Goal: Task Accomplishment & Management: Manage account settings

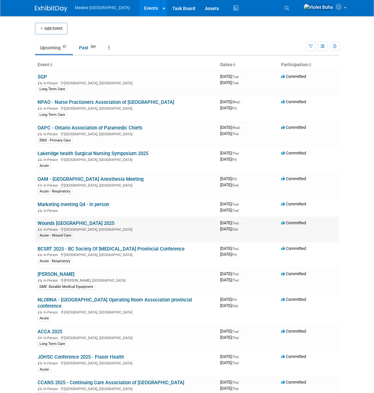
click at [63, 224] on link "Wounds [GEOGRAPHIC_DATA] 2025" at bounding box center [76, 223] width 77 height 6
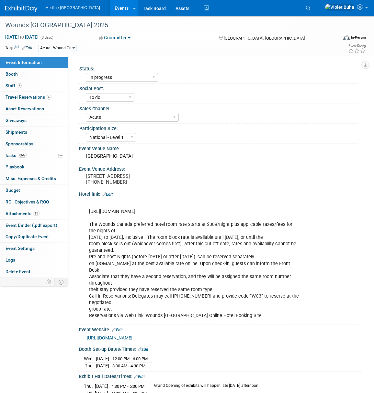
select select "In progress"
select select "To do"
select select "Acute"
select select "National - Level 1"
click at [43, 83] on link "7 Staff 7" at bounding box center [33, 85] width 67 height 11
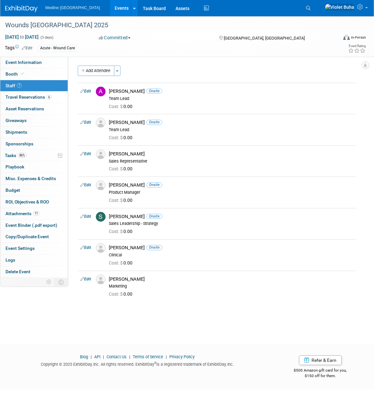
click at [37, 8] on img at bounding box center [21, 9] width 32 height 6
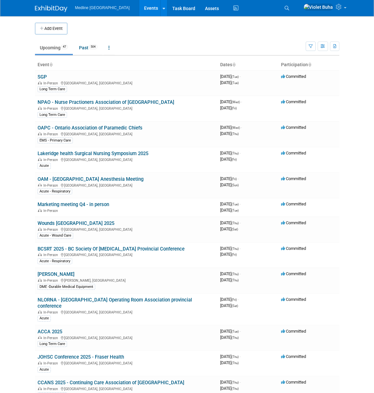
click at [60, 8] on img at bounding box center [51, 9] width 32 height 6
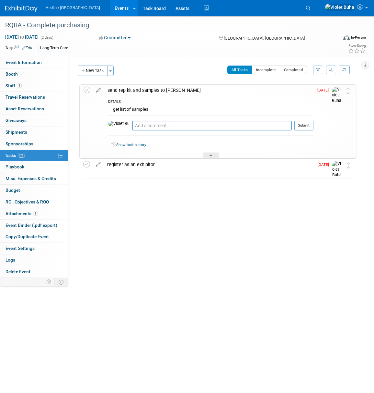
click at [100, 90] on icon at bounding box center [98, 89] width 11 height 8
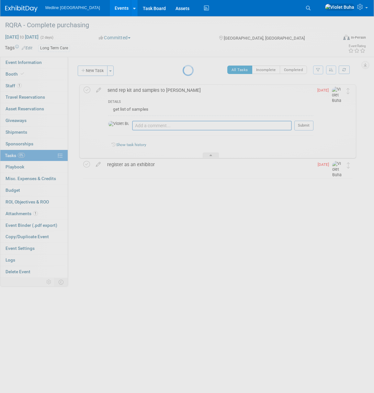
select select "8"
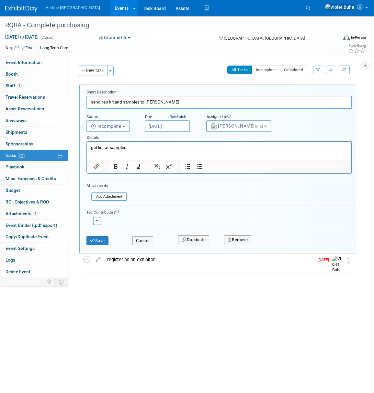
click at [170, 125] on input "Sep 22, 2025" at bounding box center [167, 126] width 45 height 12
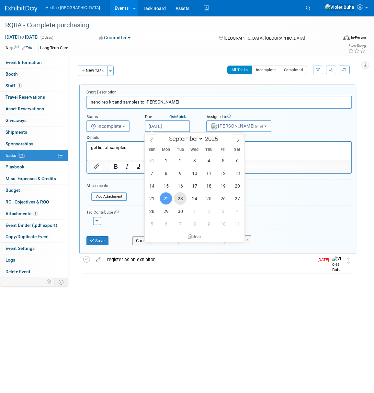
click at [180, 199] on span "23" at bounding box center [180, 198] width 13 height 13
type input "Sep 23, 2025"
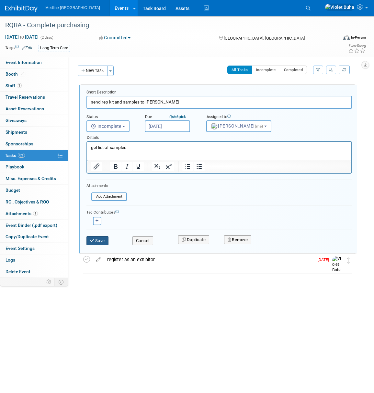
click at [100, 243] on button "Save" at bounding box center [98, 240] width 22 height 9
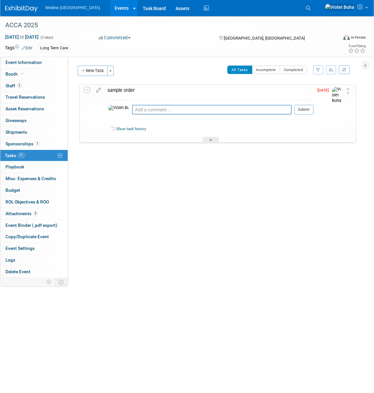
click at [127, 89] on div "sample order" at bounding box center [208, 90] width 209 height 11
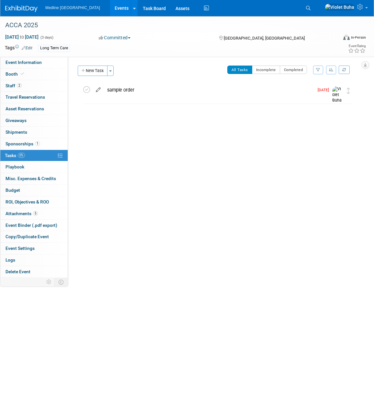
click at [98, 89] on icon at bounding box center [98, 88] width 11 height 8
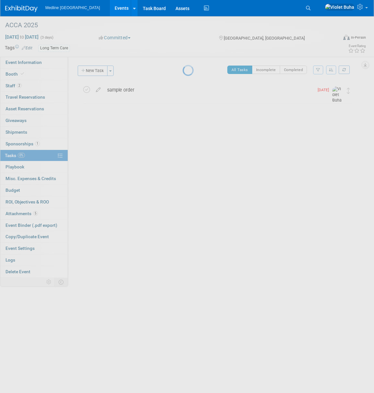
select select "8"
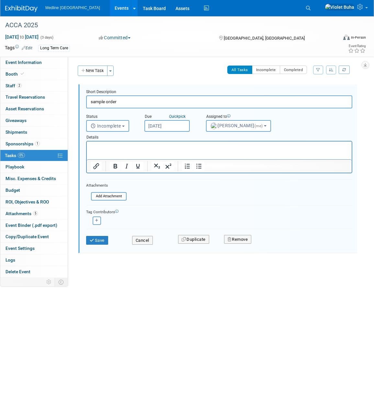
click at [177, 125] on input "[DATE]" at bounding box center [167, 126] width 45 height 12
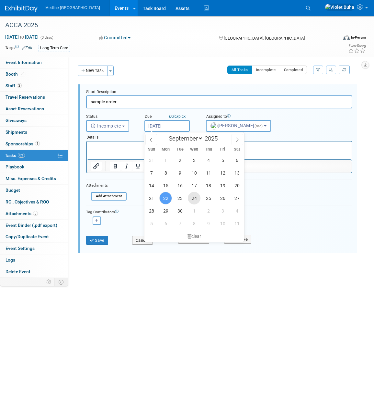
click at [195, 198] on span "24" at bounding box center [194, 198] width 13 height 13
type input "[DATE]"
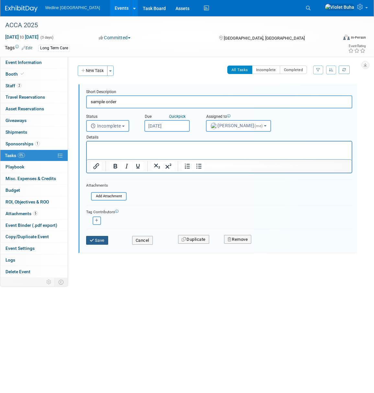
click at [99, 241] on button "Save" at bounding box center [97, 240] width 22 height 9
